Goal: Task Accomplishment & Management: Use online tool/utility

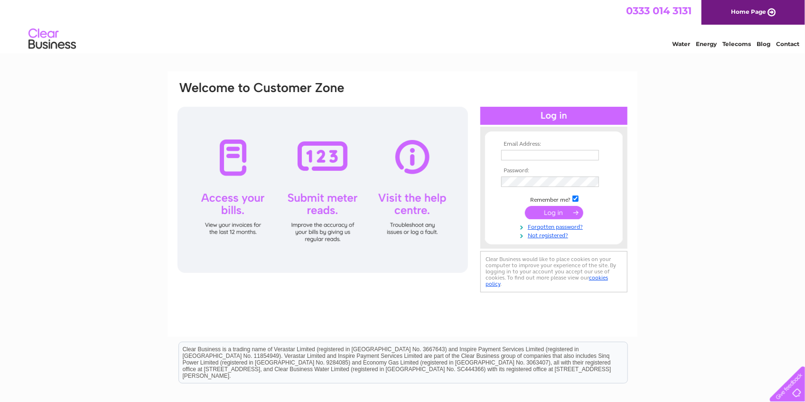
type input "[EMAIL_ADDRESS][DOMAIN_NAME]"
click at [552, 209] on input "submit" at bounding box center [554, 212] width 58 height 13
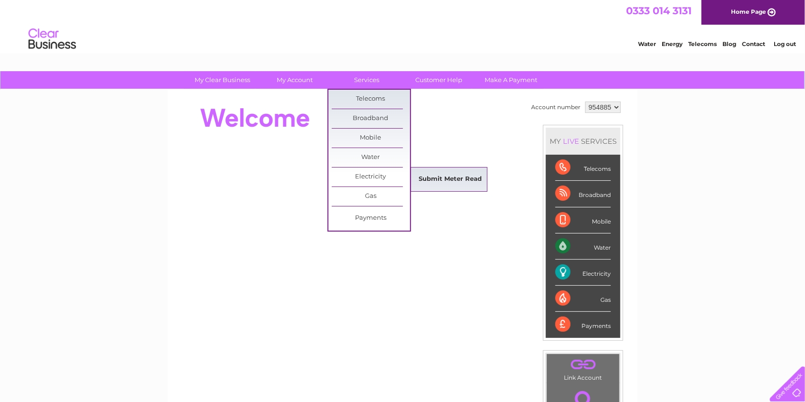
click at [435, 177] on link "Submit Meter Read" at bounding box center [450, 179] width 78 height 19
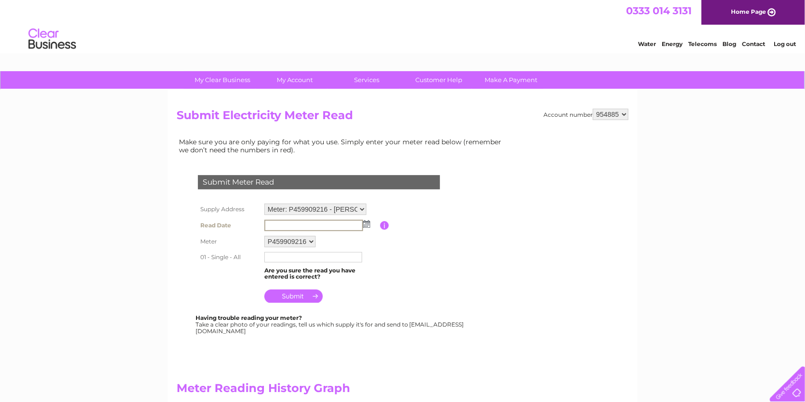
click at [313, 222] on input "text" at bounding box center [313, 225] width 99 height 11
click at [313, 224] on input "text" at bounding box center [313, 225] width 99 height 11
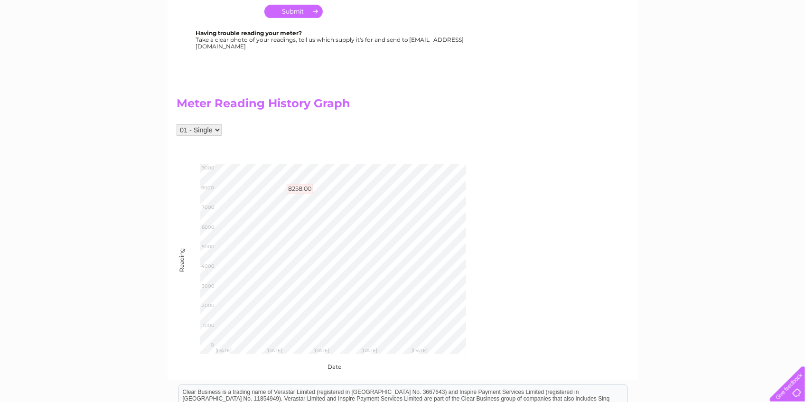
scroll to position [63, 0]
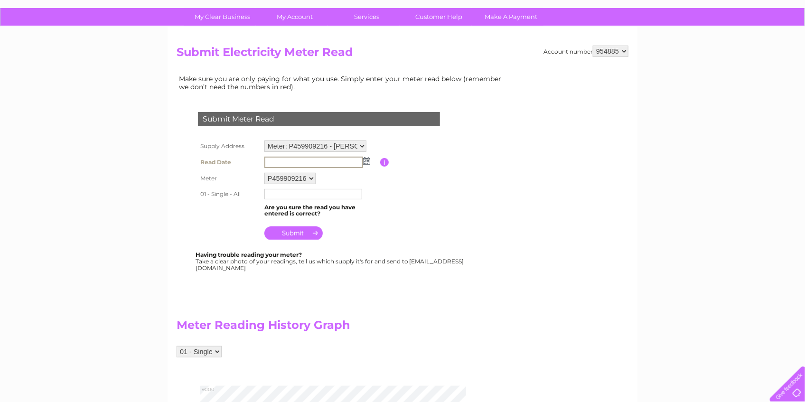
click at [282, 160] on input "text" at bounding box center [313, 162] width 99 height 11
click at [273, 195] on input "text" at bounding box center [313, 194] width 98 height 10
type input "8258"
click at [294, 162] on input "text" at bounding box center [313, 162] width 98 height 10
click at [382, 161] on input "button" at bounding box center [384, 162] width 9 height 9
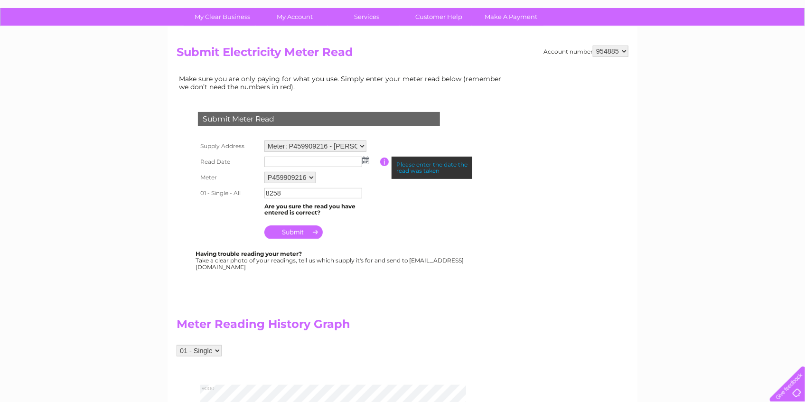
click at [374, 160] on td at bounding box center [321, 161] width 118 height 15
click at [370, 160] on td at bounding box center [321, 161] width 118 height 15
click at [367, 160] on img at bounding box center [365, 161] width 7 height 8
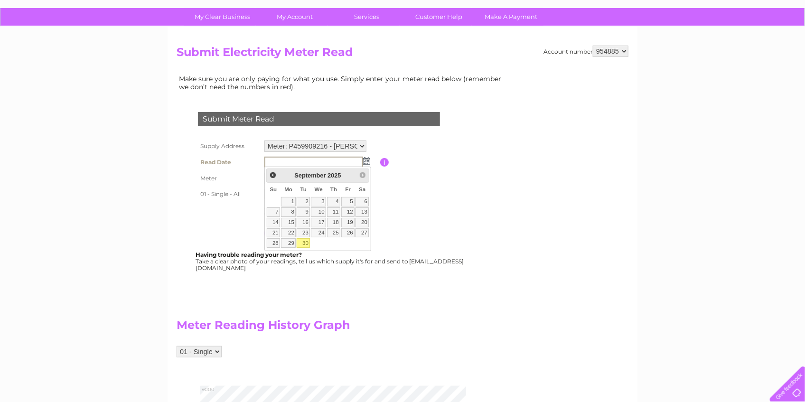
click at [305, 239] on link "30" at bounding box center [303, 242] width 13 height 9
type input "2025/09/30"
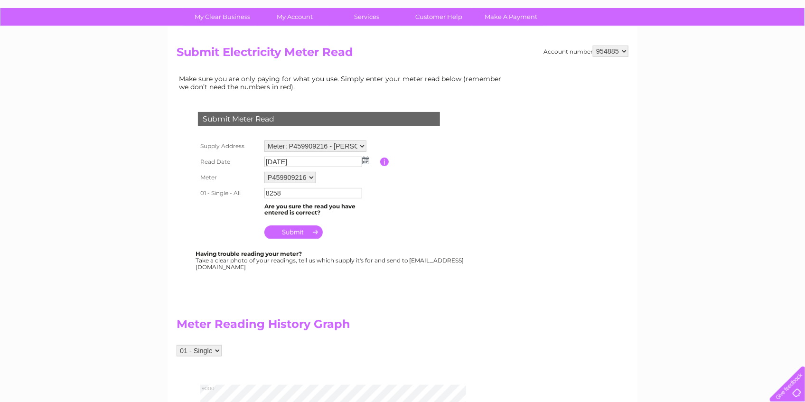
click at [303, 230] on input "submit" at bounding box center [293, 231] width 58 height 13
